Goal: Information Seeking & Learning: Learn about a topic

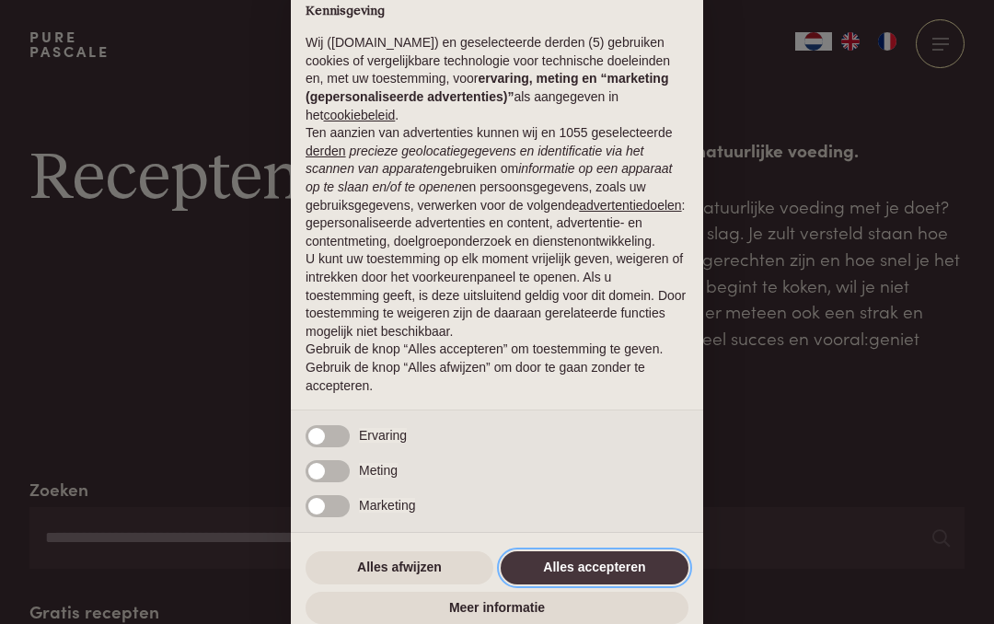
click at [649, 572] on button "Alles accepteren" at bounding box center [595, 568] width 188 height 33
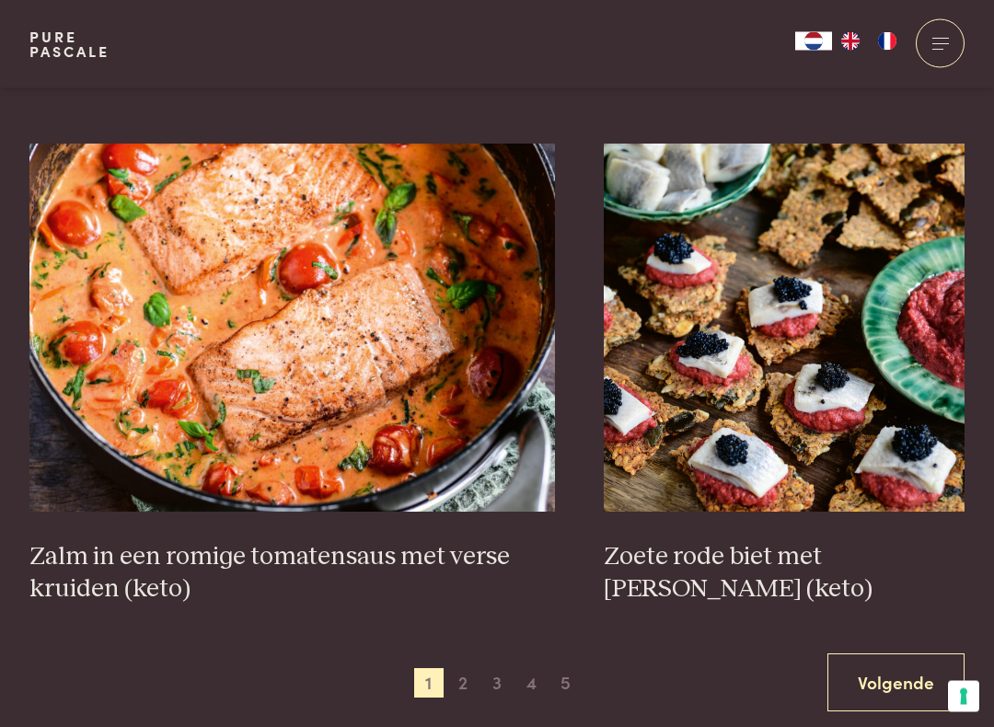
scroll to position [3182, 0]
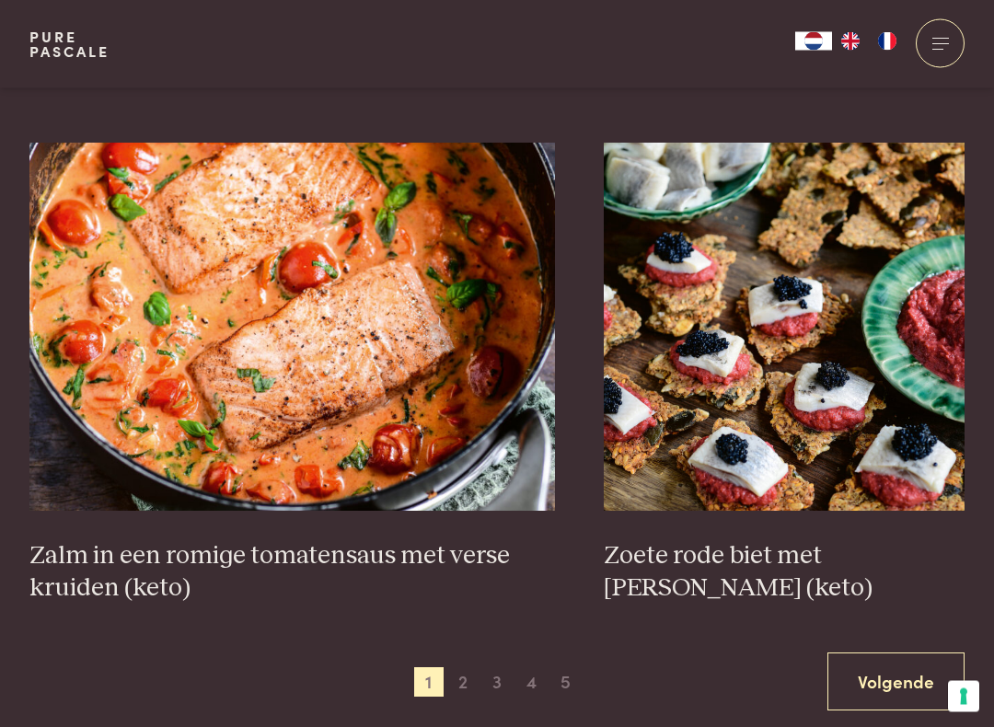
click at [882, 623] on link "Volgende" at bounding box center [896, 683] width 137 height 58
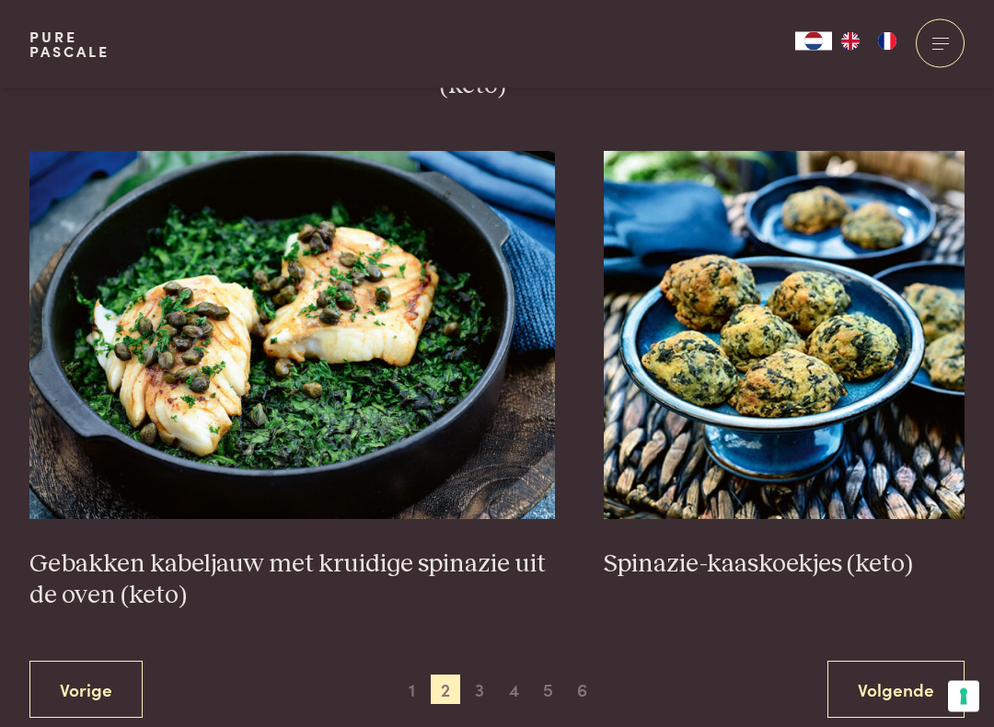
scroll to position [3143, 0]
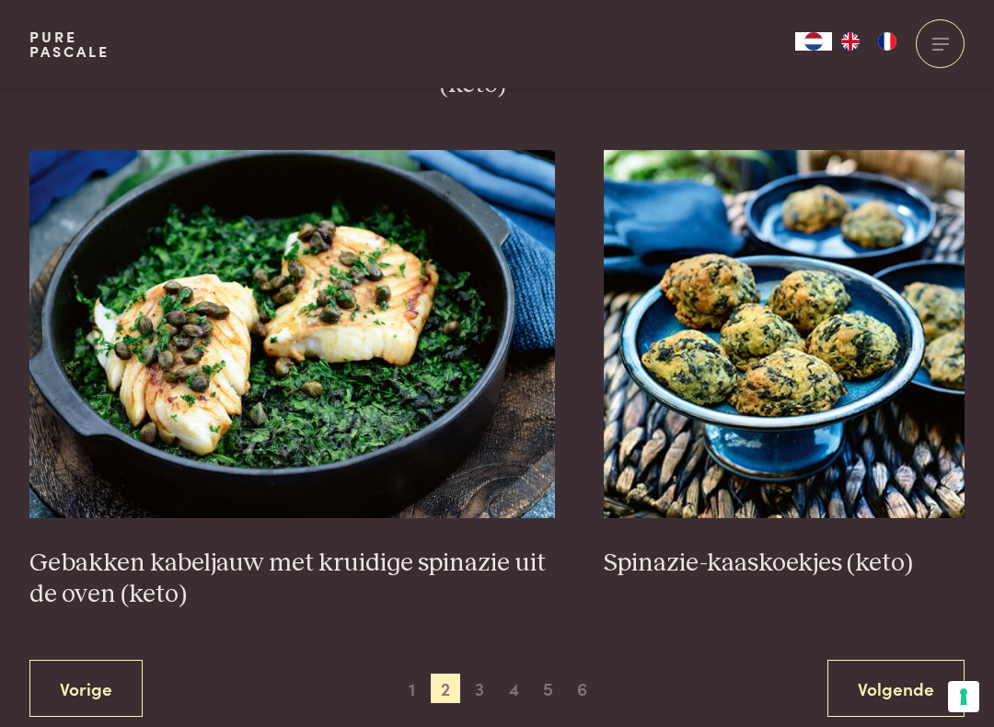
click at [883, 623] on link "Volgende" at bounding box center [896, 689] width 137 height 58
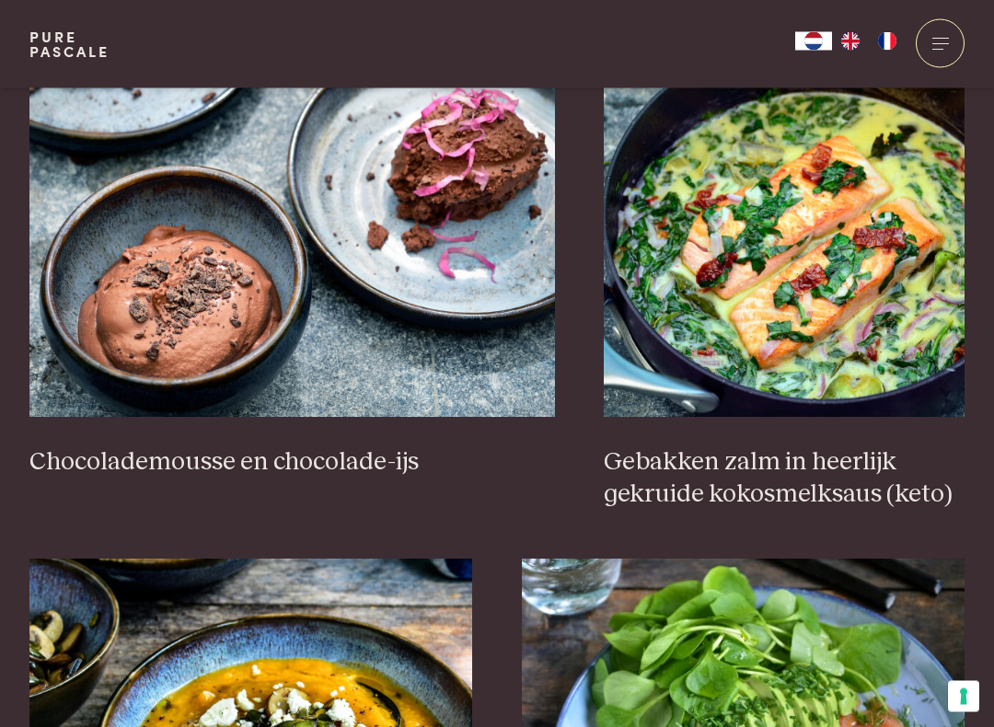
scroll to position [1811, 0]
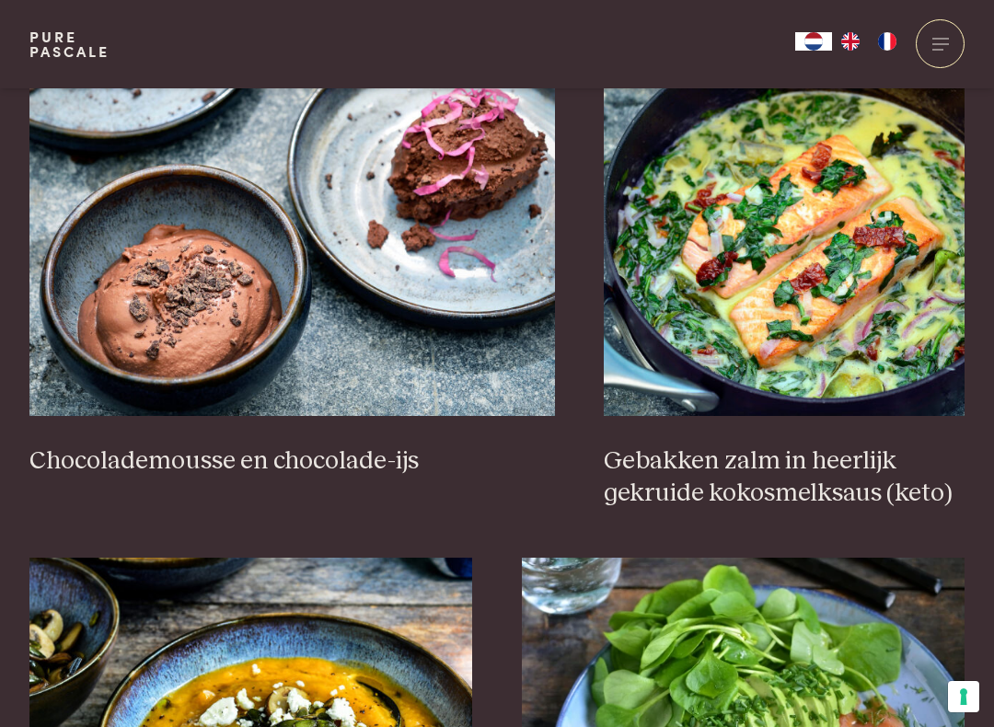
click at [867, 350] on img at bounding box center [784, 232] width 361 height 368
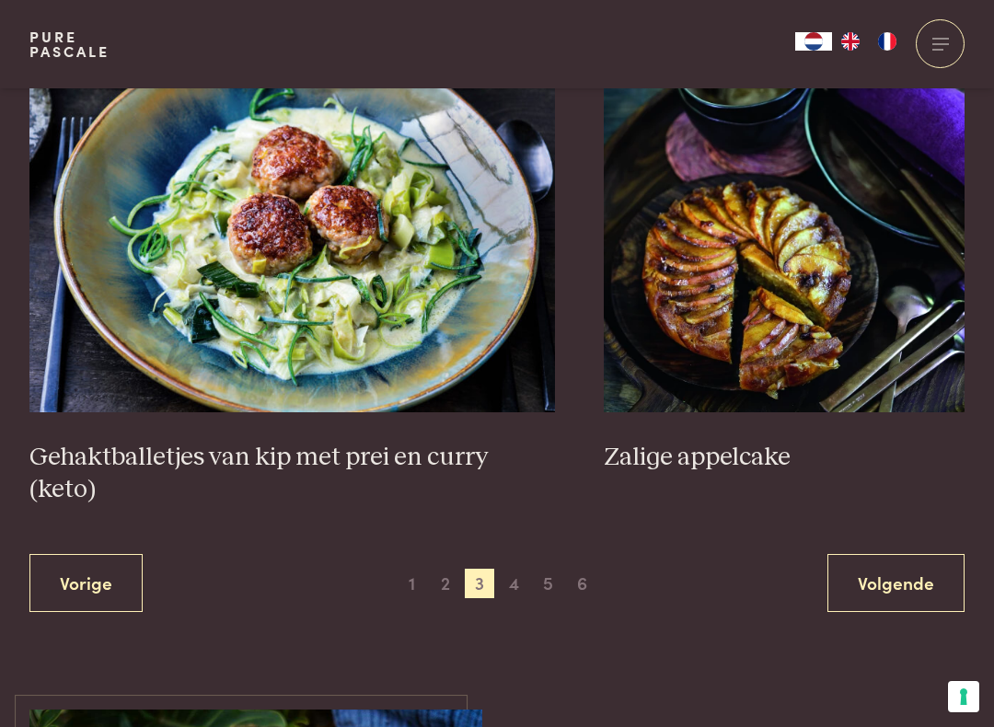
scroll to position [3344, 0]
click at [884, 362] on img at bounding box center [784, 229] width 361 height 368
click at [850, 301] on img at bounding box center [784, 229] width 361 height 368
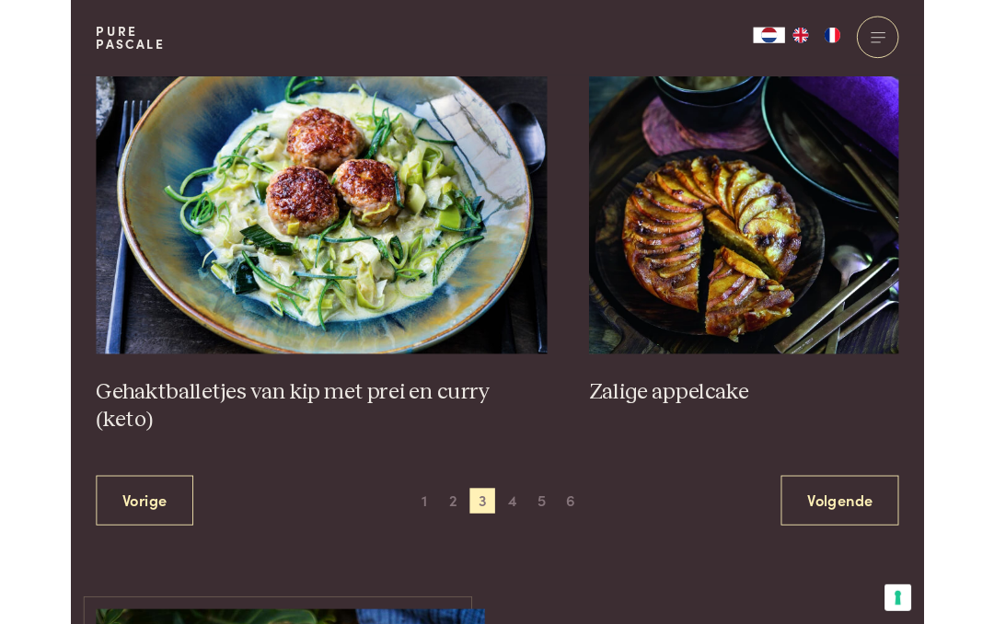
scroll to position [3397, 0]
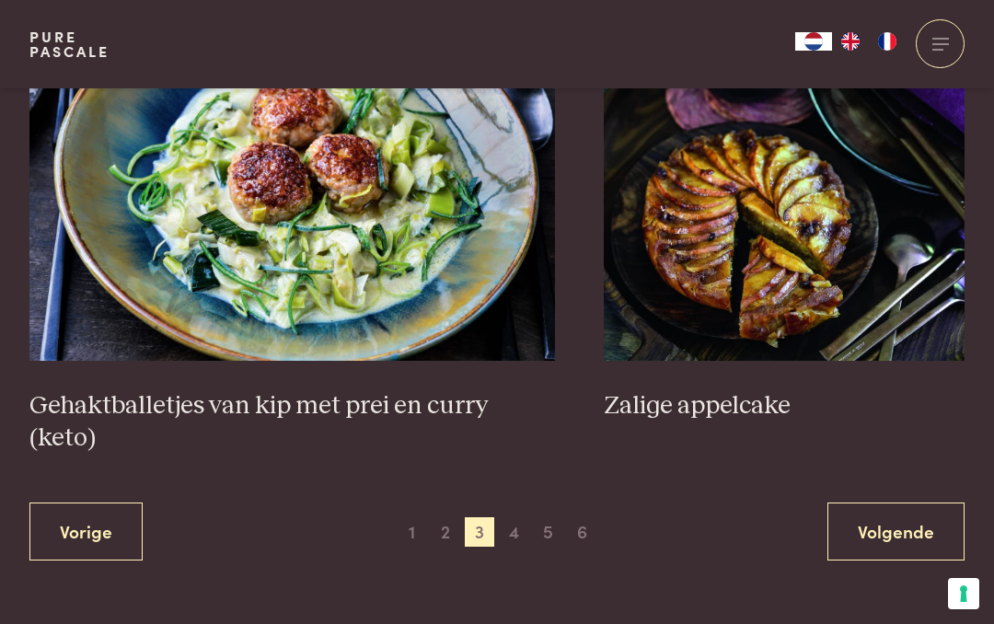
click at [913, 503] on link "Volgende" at bounding box center [896, 532] width 137 height 58
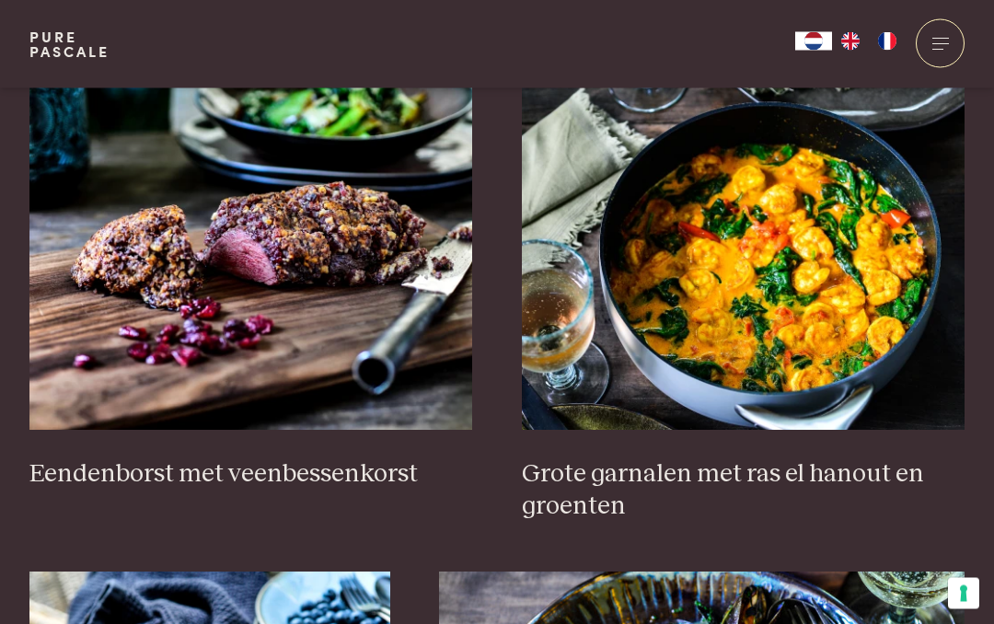
scroll to position [746, 0]
click at [847, 336] on img at bounding box center [744, 246] width 444 height 368
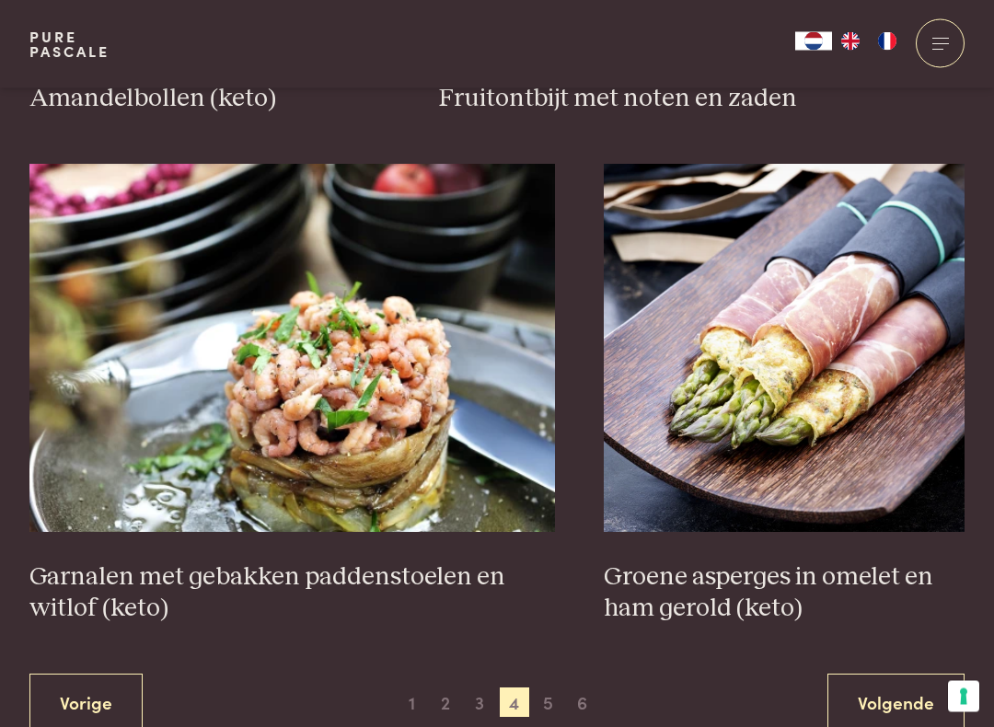
scroll to position [3131, 0]
click at [894, 623] on link "Volgende" at bounding box center [896, 703] width 137 height 58
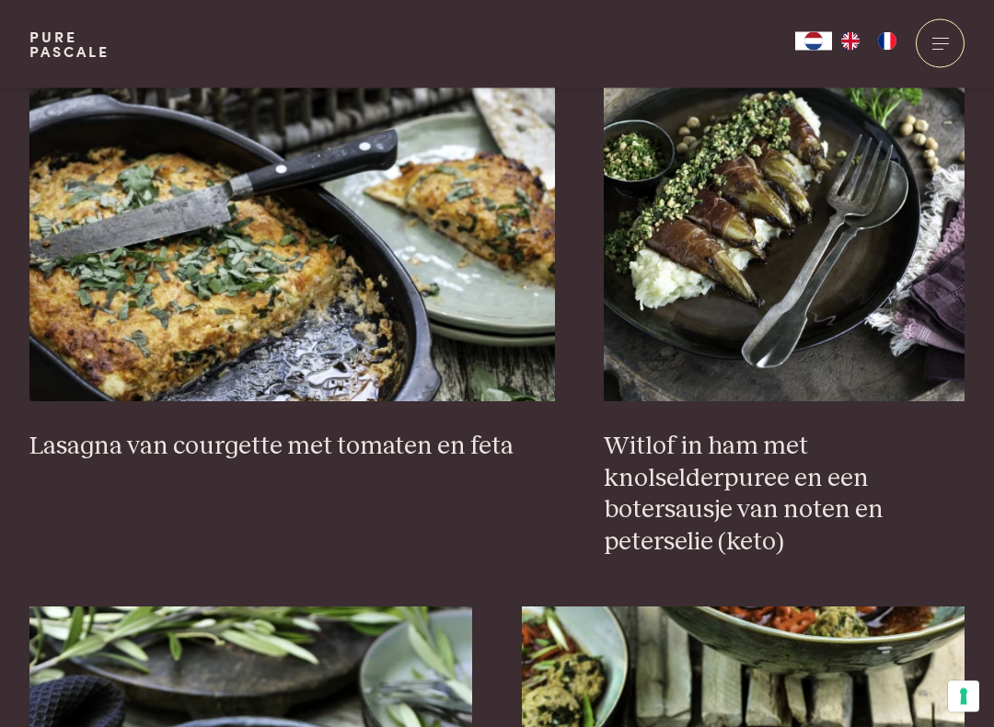
scroll to position [1763, 0]
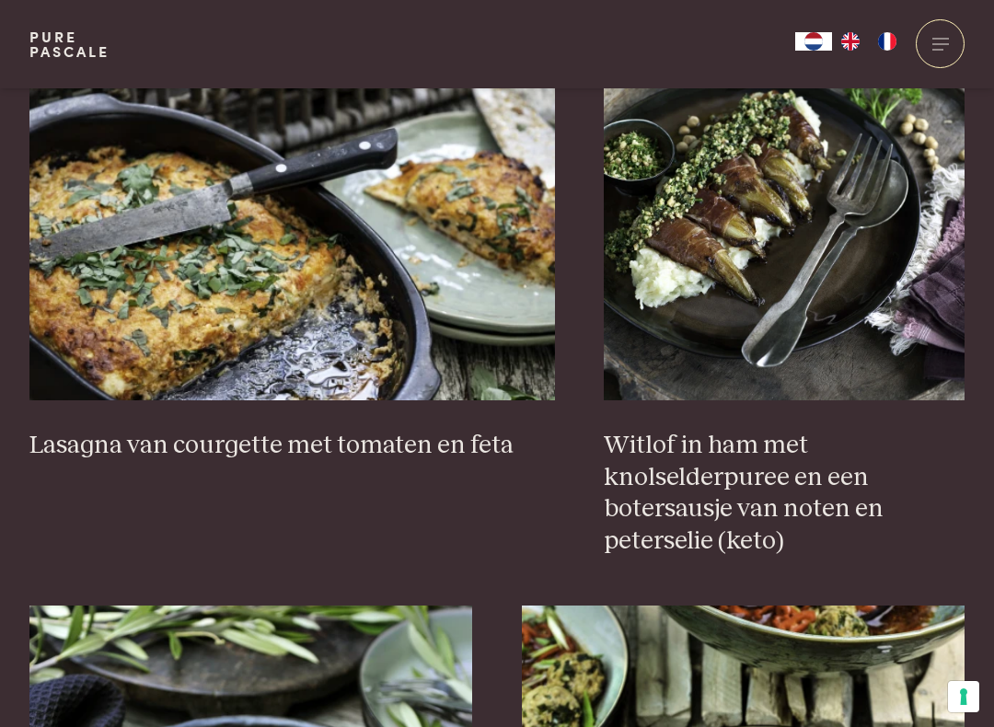
click at [842, 509] on h3 "Witlof in ham met knolselderpuree en een botersausje van noten en peterselie (k…" at bounding box center [784, 493] width 361 height 127
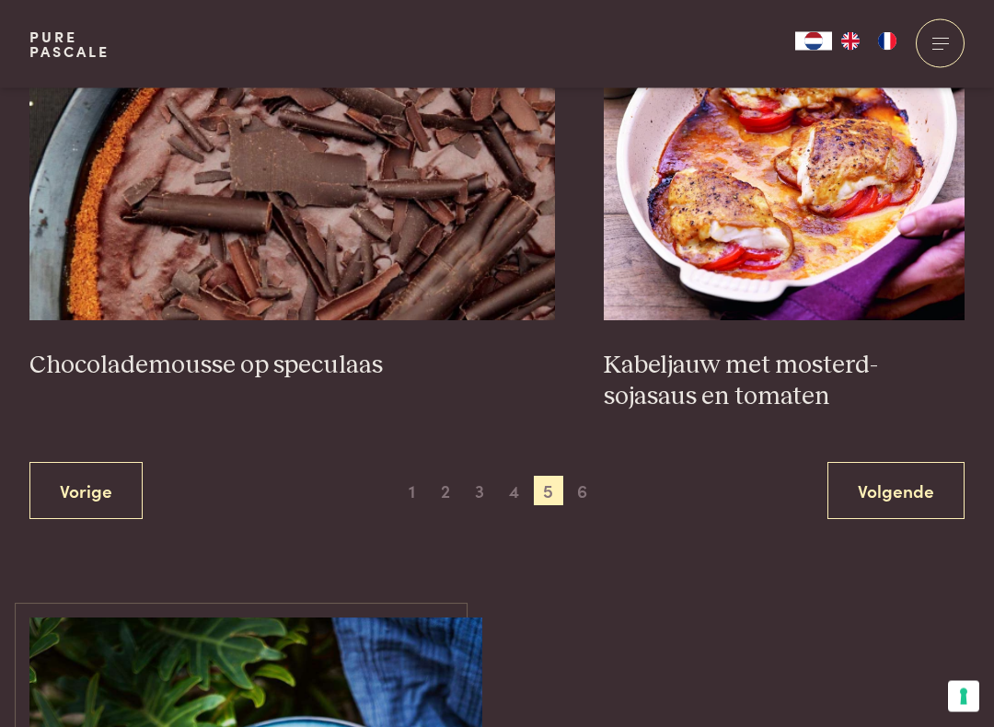
scroll to position [3406, 0]
click at [927, 471] on link "Volgende" at bounding box center [896, 491] width 137 height 58
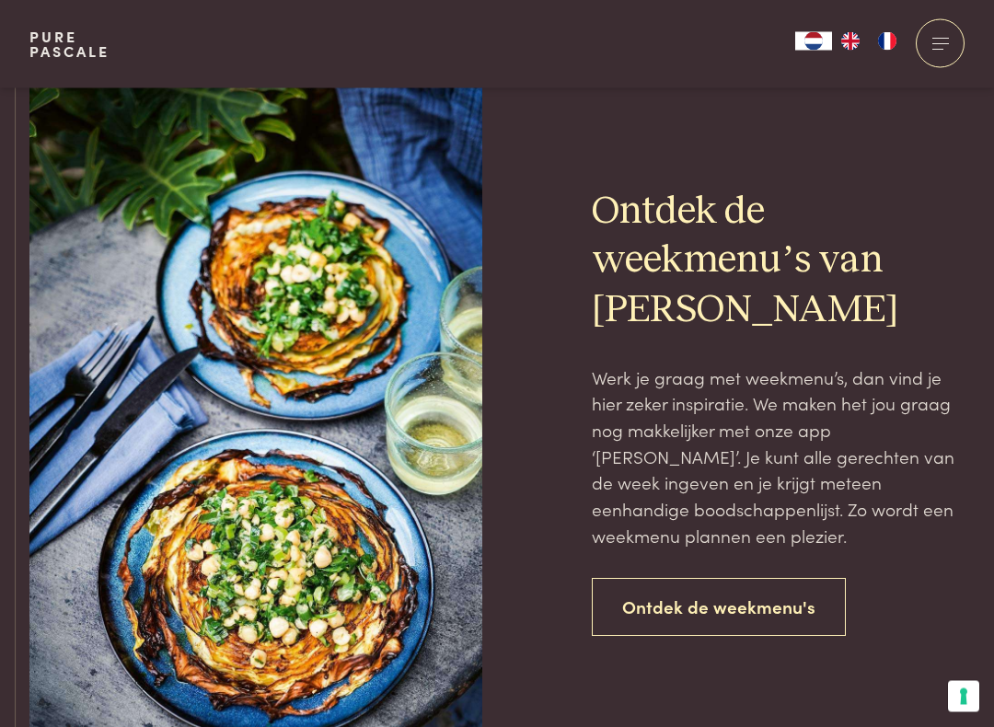
scroll to position [1400, 0]
click at [806, 590] on link "Ontdek de weekmenu's" at bounding box center [719, 607] width 254 height 58
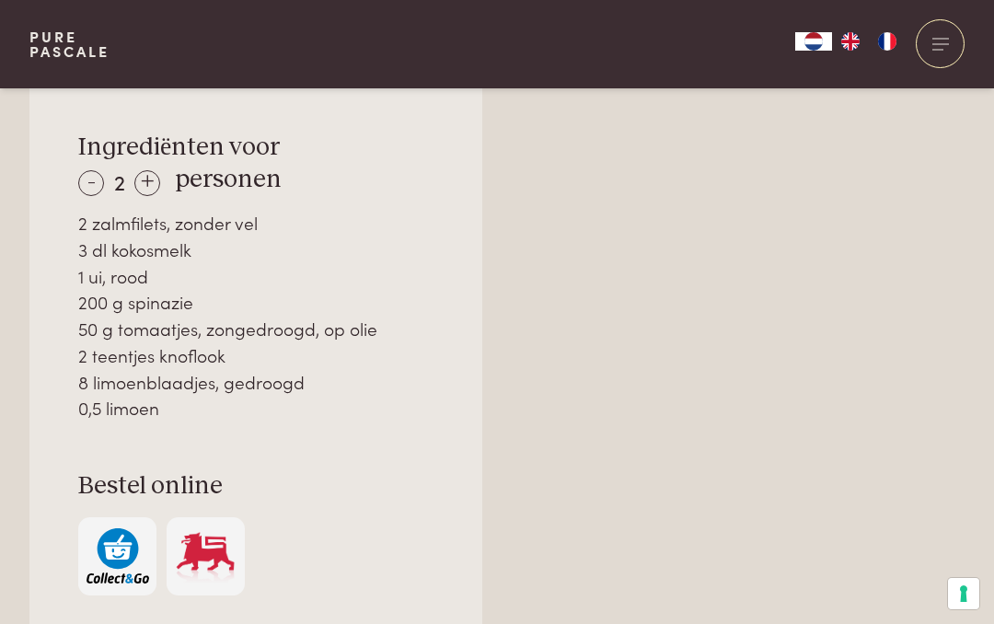
scroll to position [1330, 0]
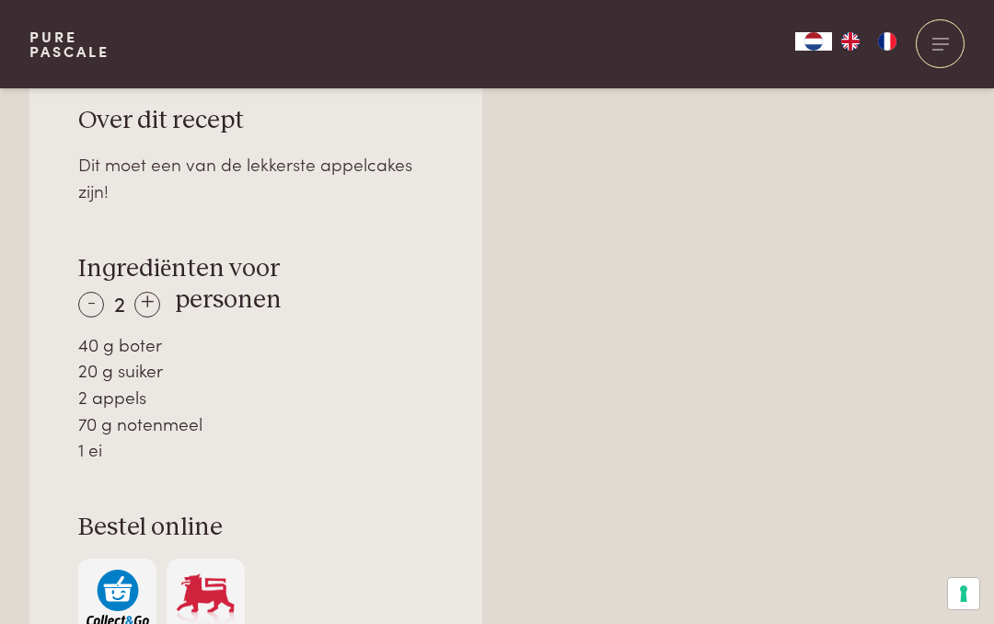
scroll to position [1210, 0]
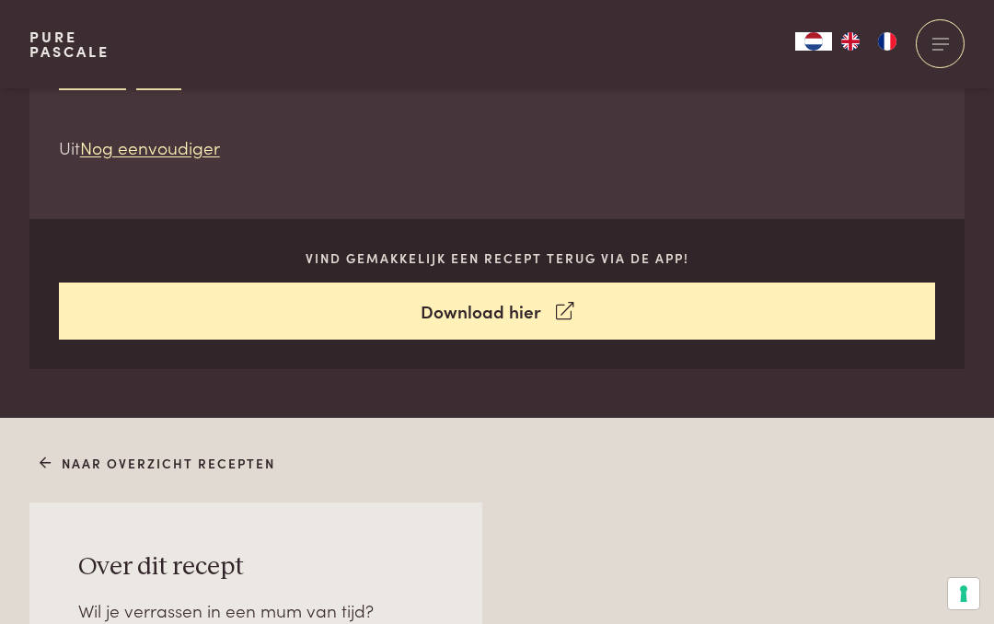
scroll to position [765, 0]
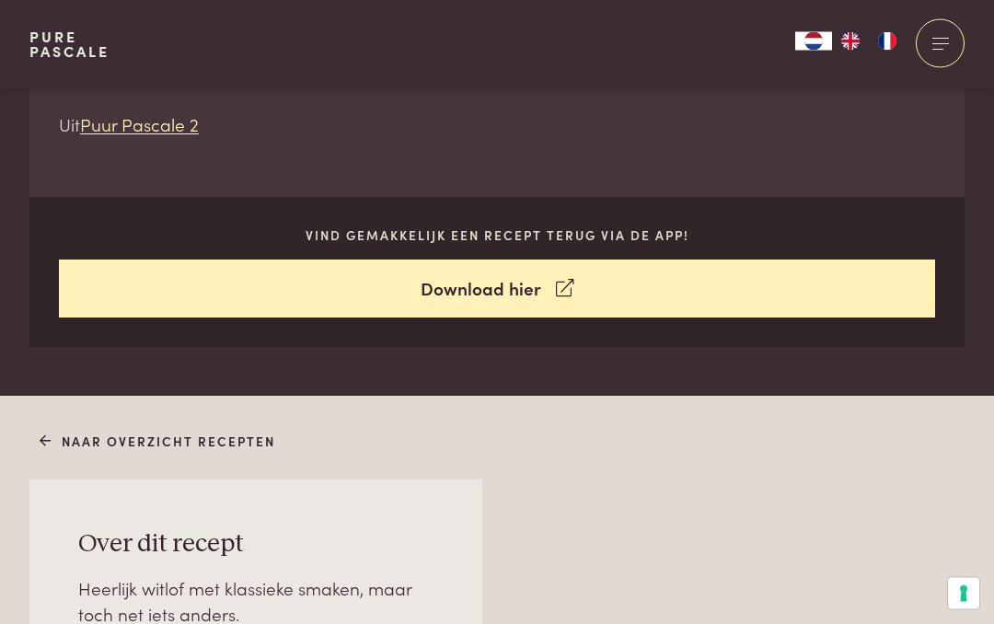
scroll to position [809, 0]
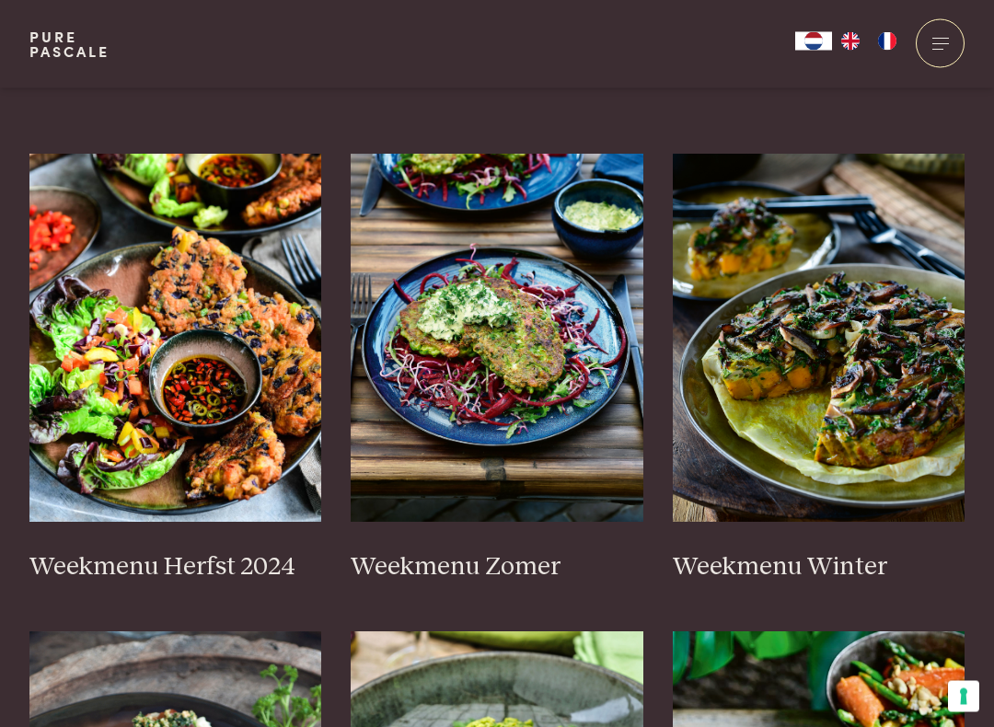
scroll to position [435, 0]
click at [182, 447] on img at bounding box center [175, 338] width 293 height 368
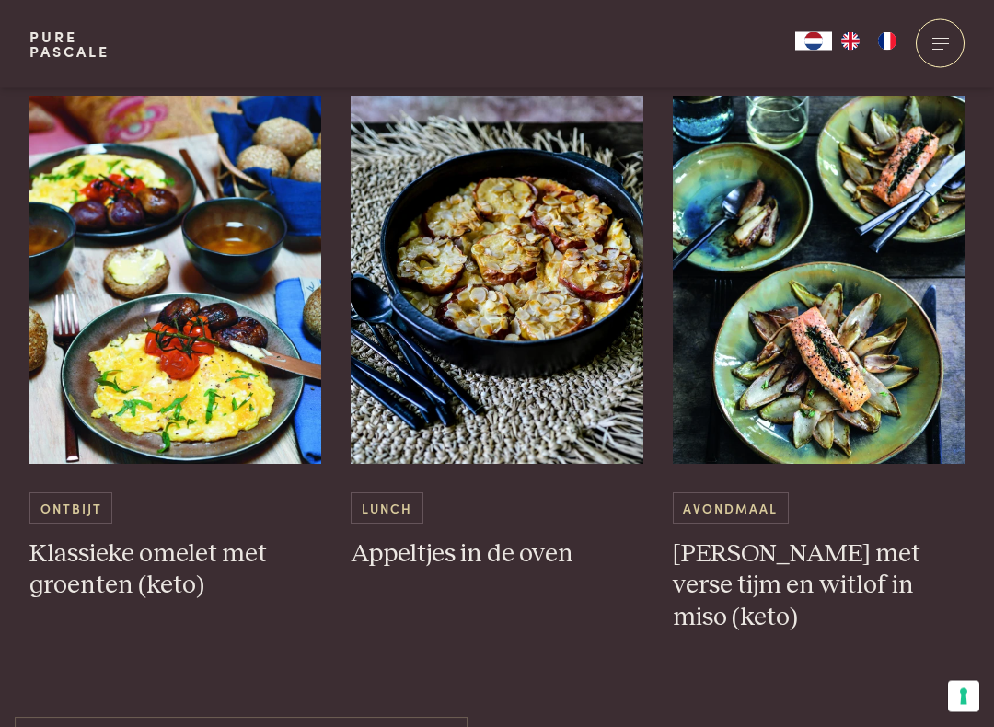
scroll to position [5457, 0]
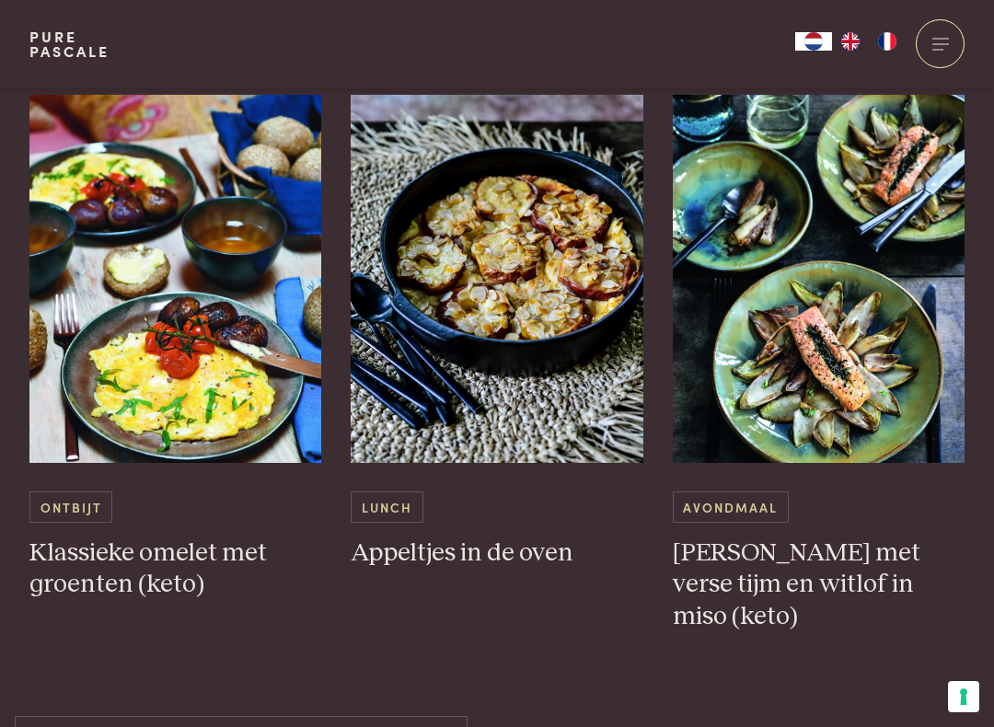
click at [219, 391] on img at bounding box center [175, 279] width 293 height 368
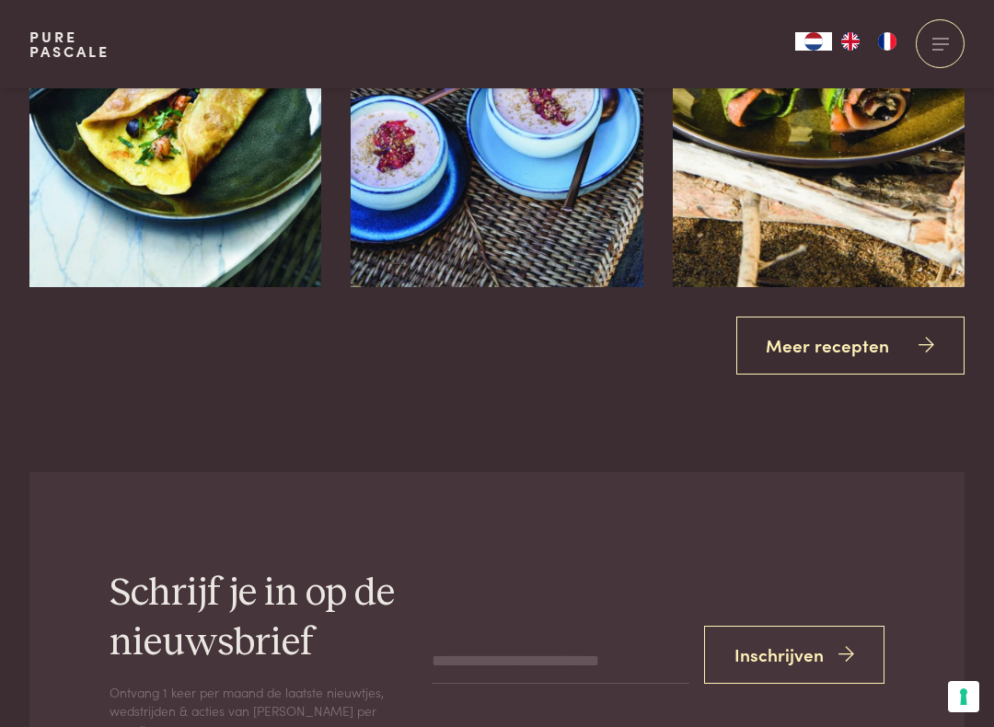
scroll to position [3375, 0]
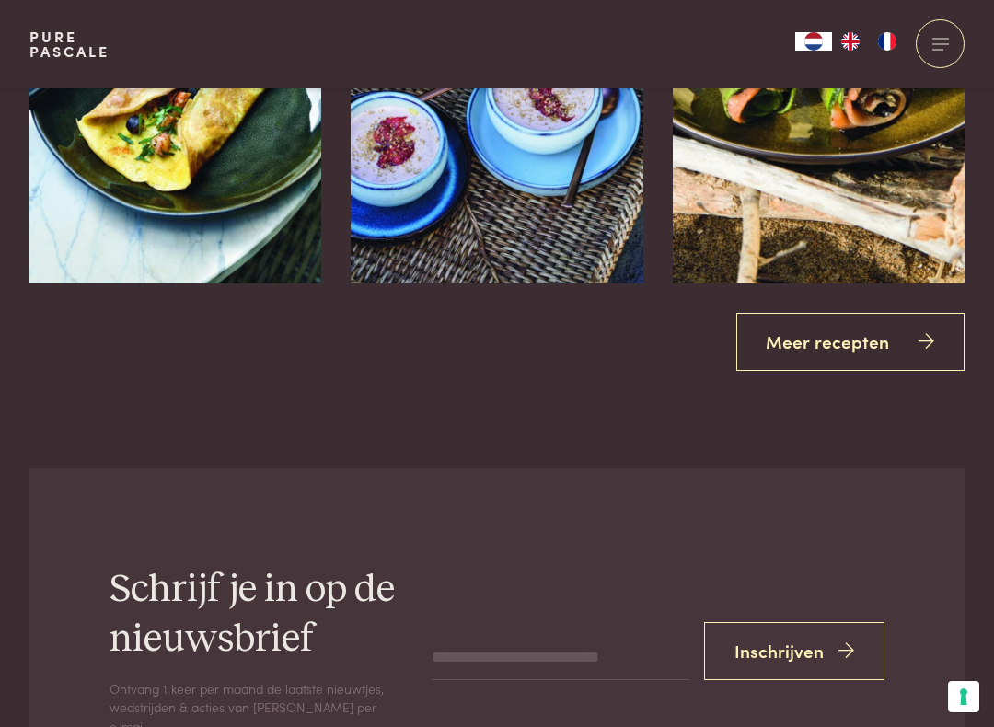
click at [921, 339] on link "Meer recepten" at bounding box center [851, 342] width 229 height 58
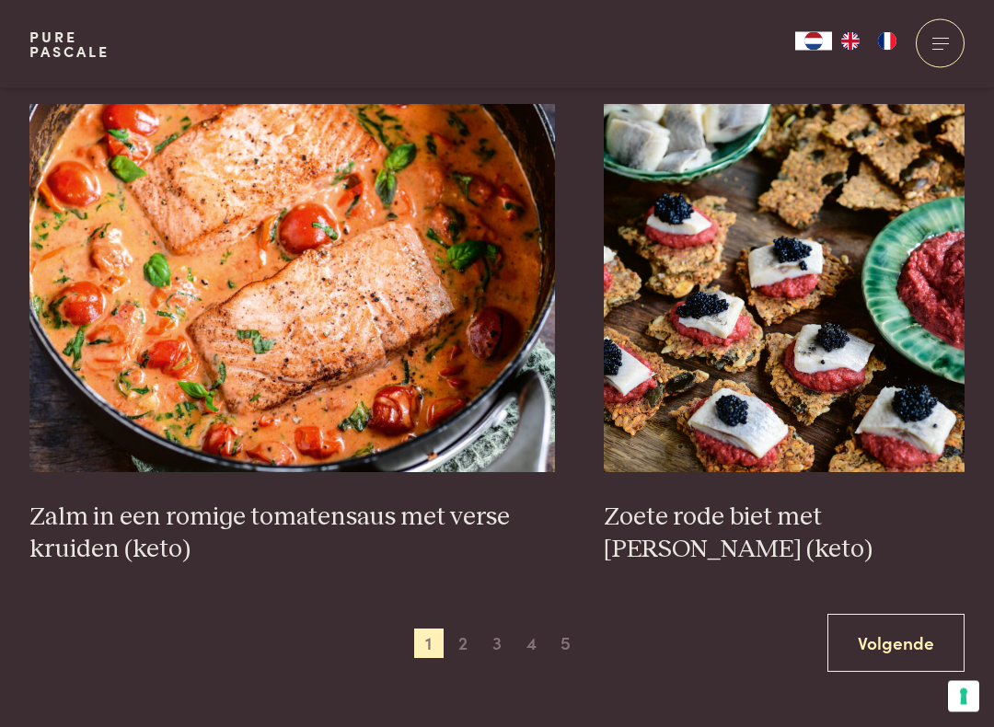
scroll to position [3223, 0]
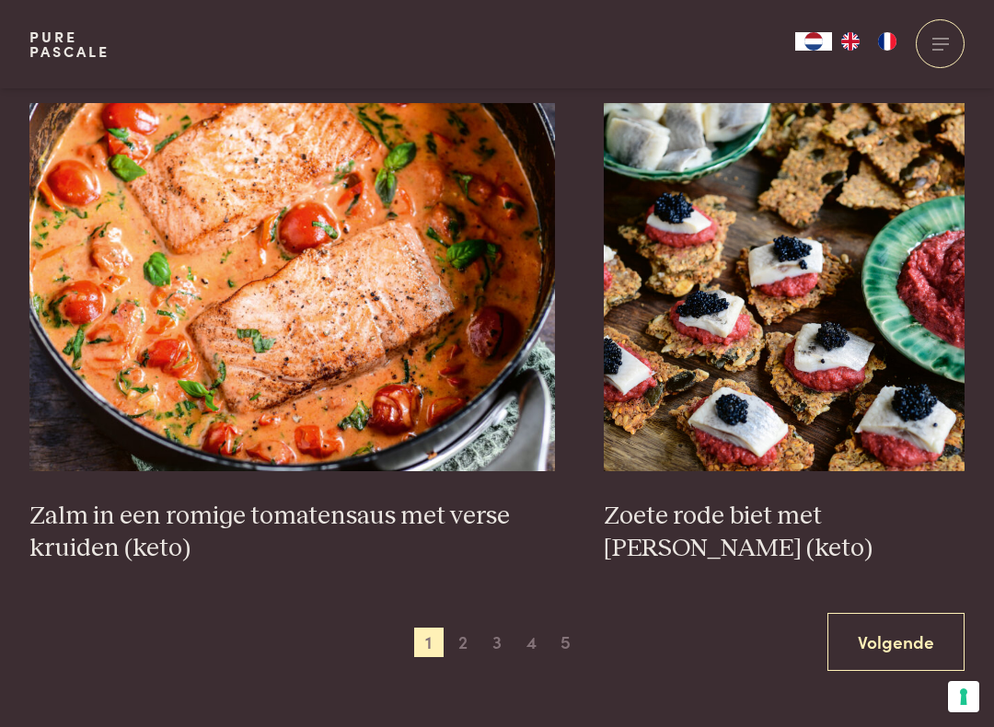
click at [353, 308] on img at bounding box center [292, 287] width 526 height 368
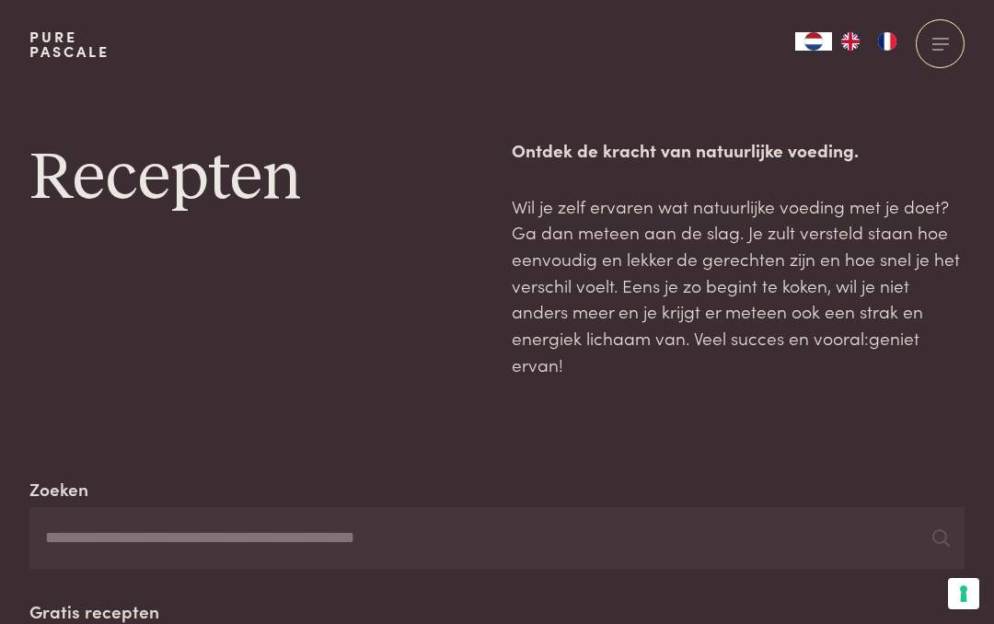
scroll to position [3274, 0]
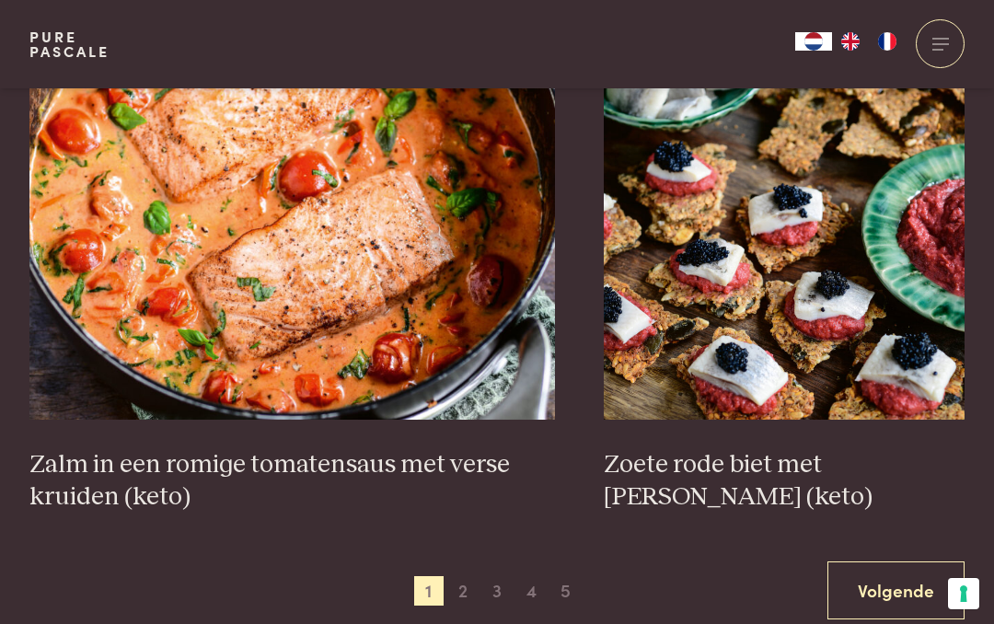
click at [953, 562] on link "Volgende" at bounding box center [896, 591] width 137 height 58
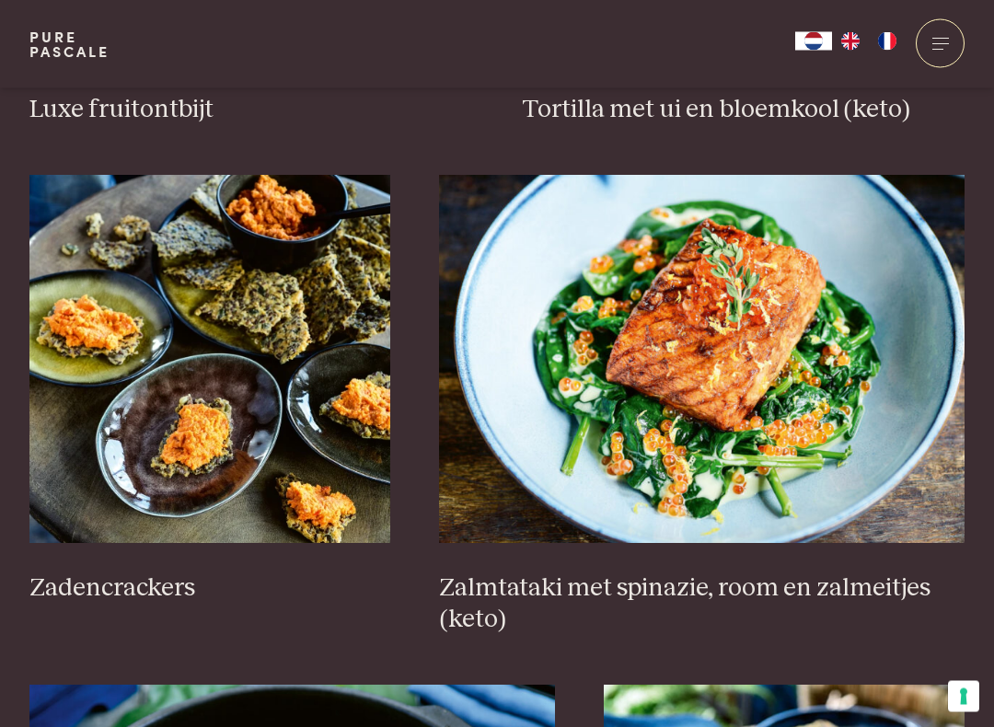
scroll to position [2610, 0]
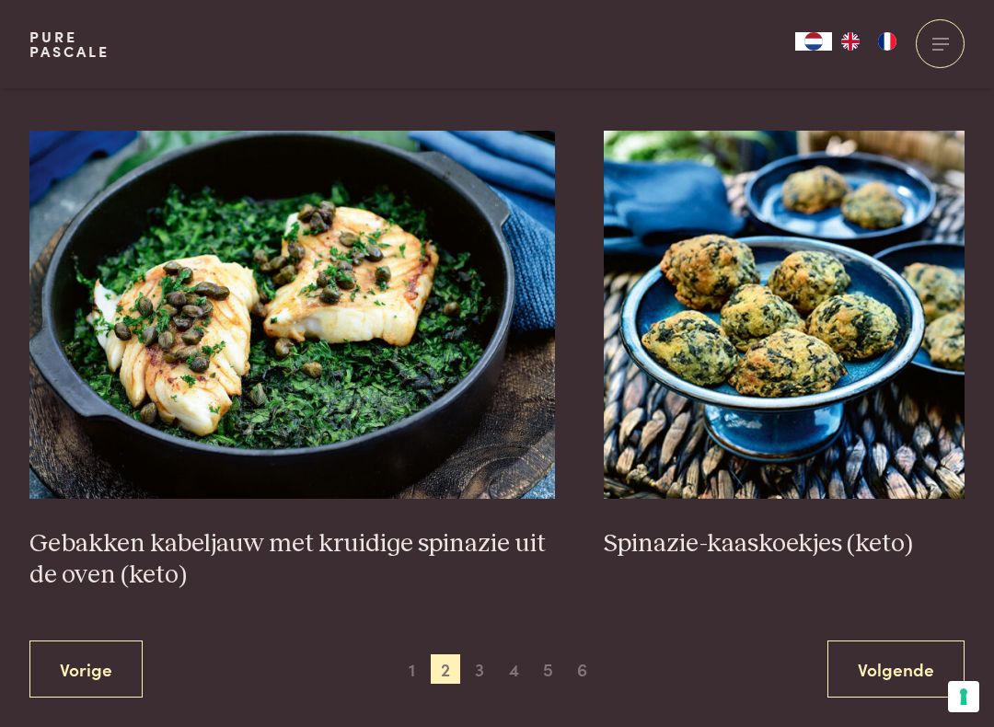
click at [901, 623] on link "Volgende" at bounding box center [896, 670] width 137 height 58
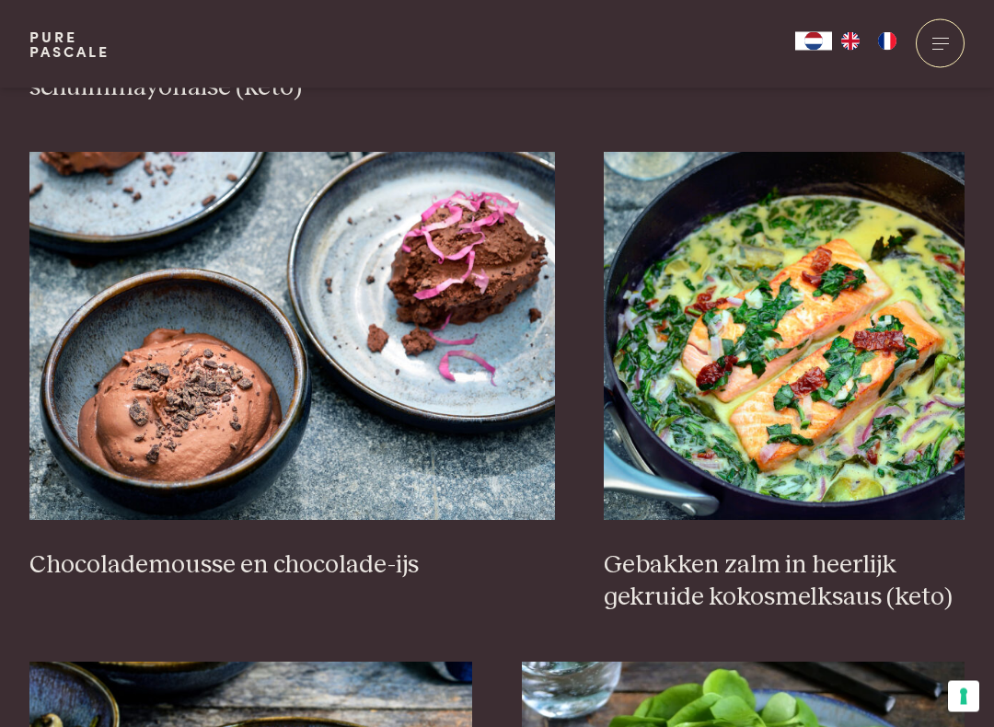
scroll to position [1707, 0]
click at [883, 439] on img at bounding box center [784, 336] width 361 height 368
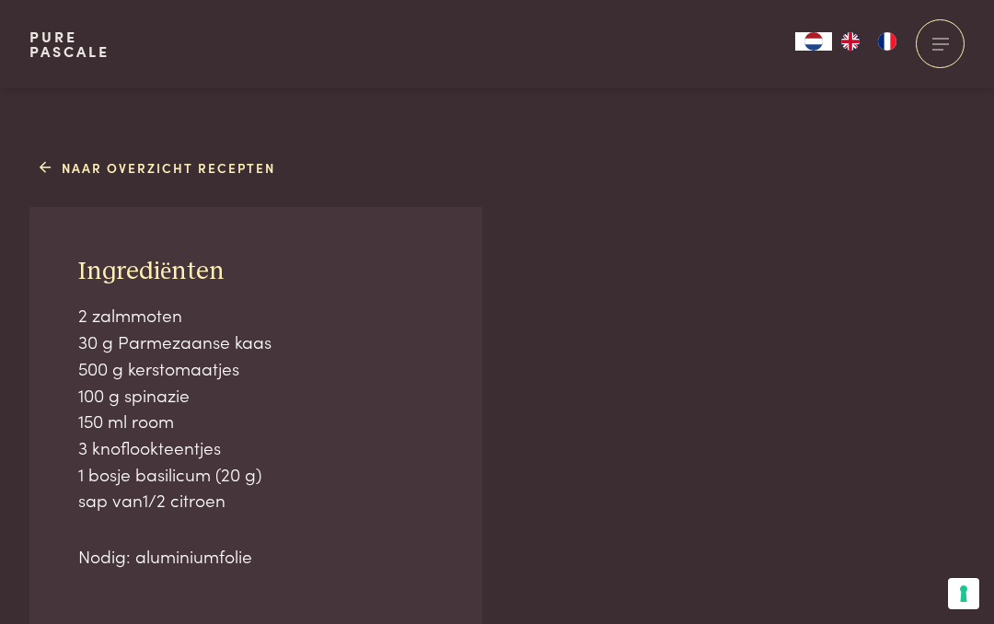
scroll to position [1055, 0]
